Goal: Communication & Community: Answer question/provide support

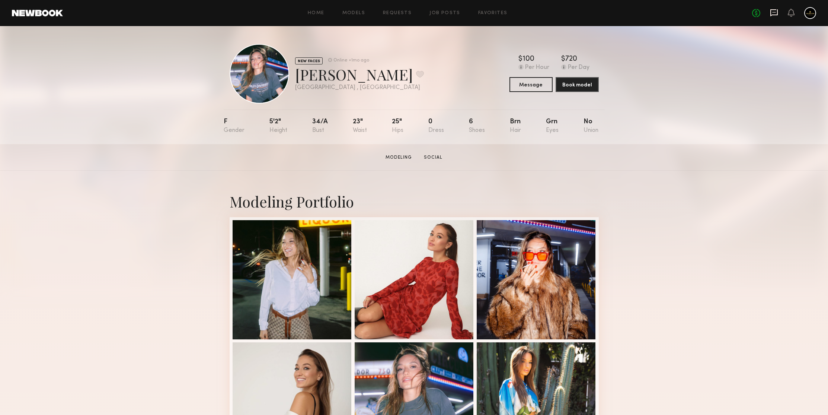
click at [775, 10] on icon at bounding box center [774, 13] width 8 height 8
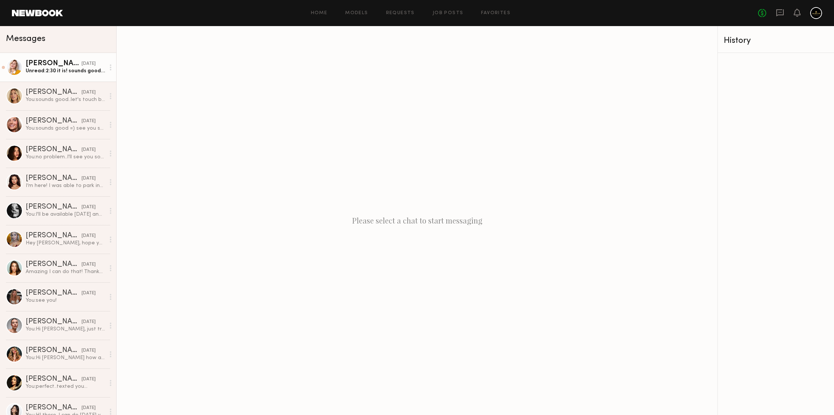
click at [64, 68] on div "Unread: 2:30 it is! sounds good! Thanks" at bounding box center [65, 70] width 79 height 7
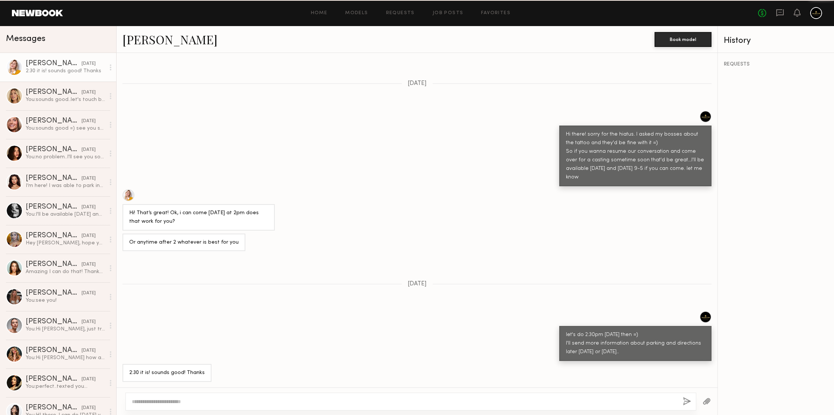
scroll to position [751, 0]
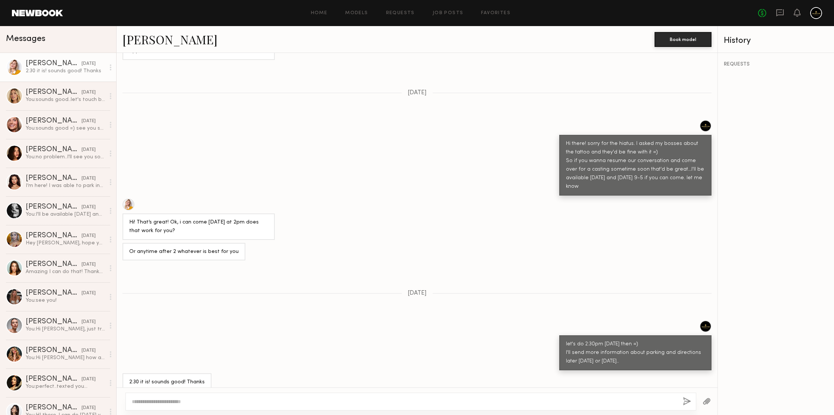
click at [211, 398] on textarea at bounding box center [404, 401] width 545 height 7
click at [71, 99] on div "You: sounds good..let's touch base [DATE] then, and we'll figure out the best d…" at bounding box center [65, 99] width 79 height 7
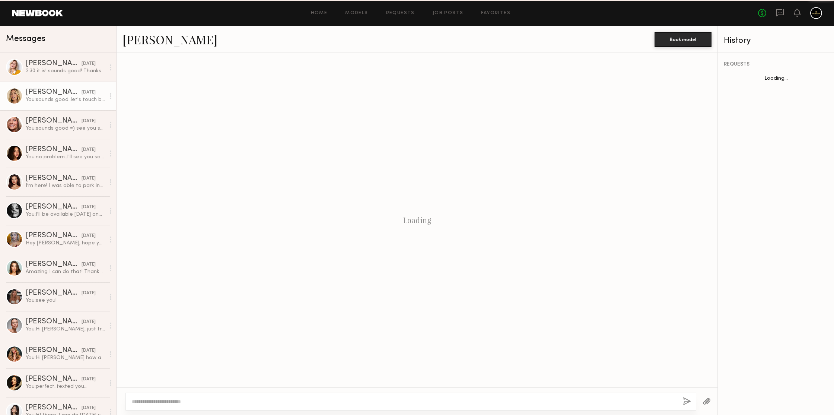
scroll to position [448, 0]
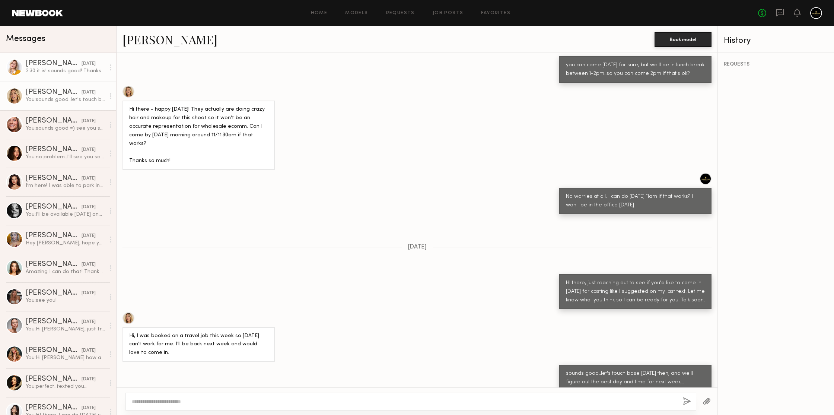
click at [45, 60] on link "[PERSON_NAME] [DATE] 2:30 it is! sounds good! Thanks" at bounding box center [58, 67] width 116 height 29
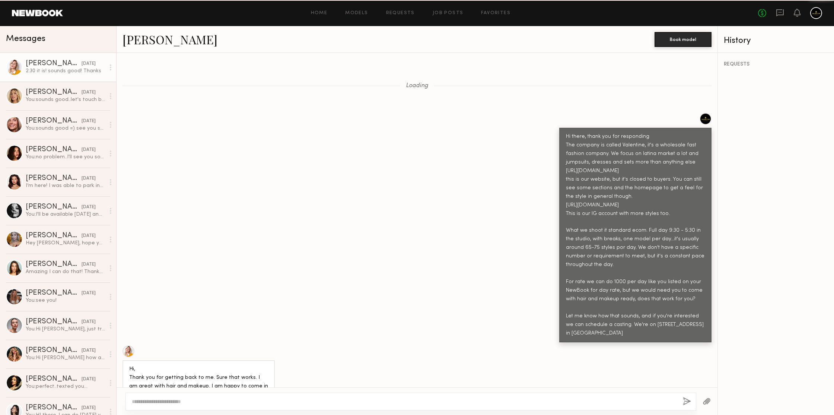
scroll to position [751, 0]
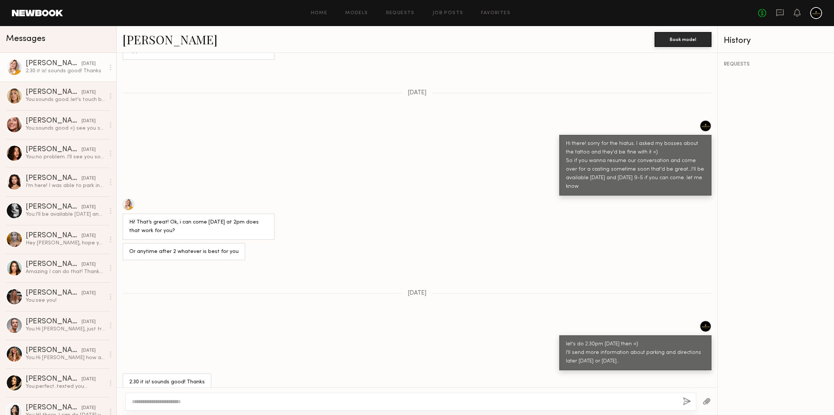
drag, startPoint x: 285, startPoint y: 399, endPoint x: 296, endPoint y: 398, distance: 10.9
click at [285, 399] on textarea at bounding box center [404, 401] width 545 height 7
click at [707, 399] on button "button" at bounding box center [706, 401] width 8 height 9
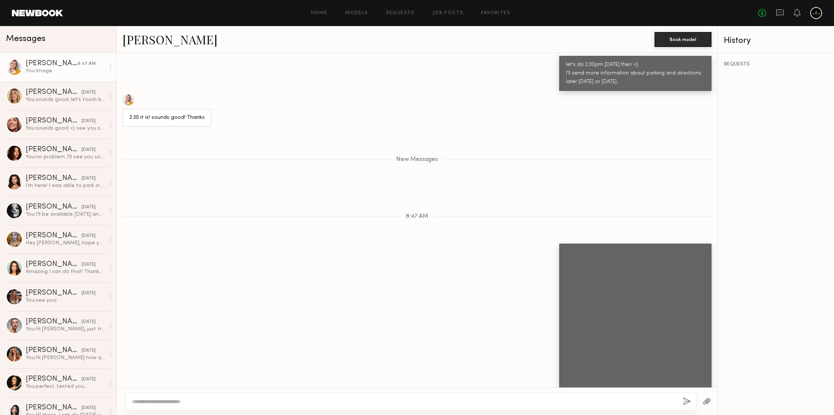
click at [469, 403] on textarea at bounding box center [404, 401] width 545 height 7
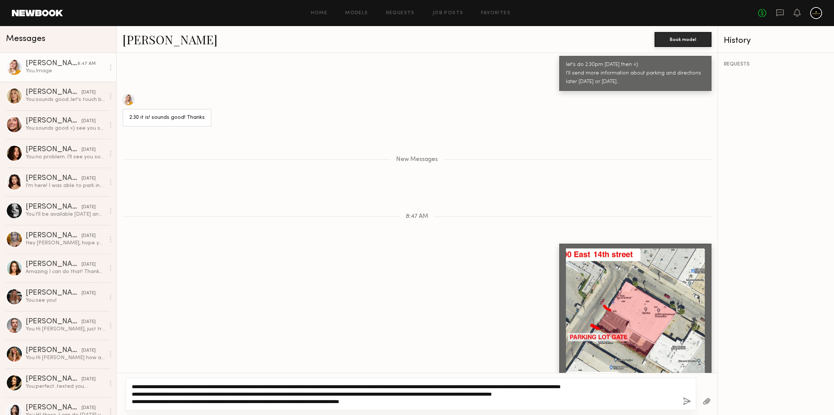
type textarea "**********"
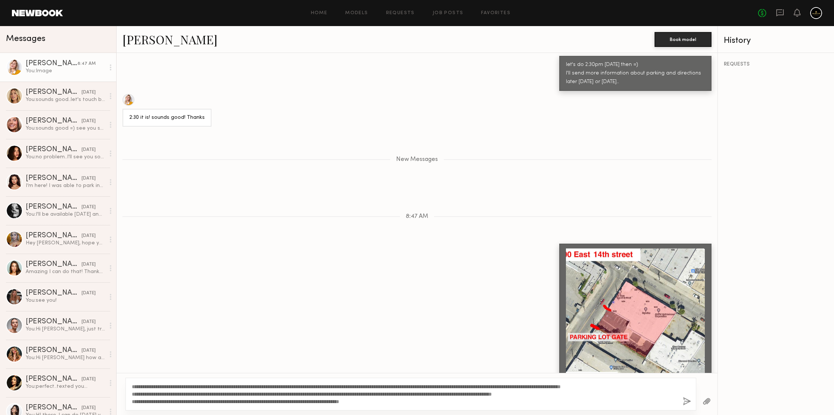
click at [685, 401] on button "button" at bounding box center [687, 401] width 8 height 9
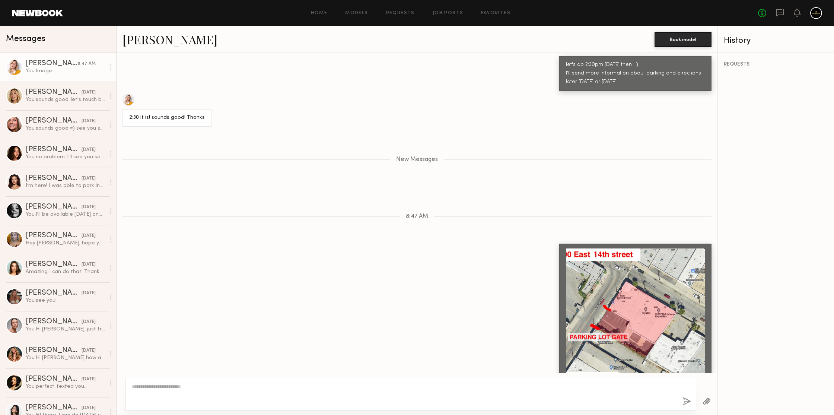
scroll to position [1151, 0]
